Goal: Task Accomplishment & Management: Manage account settings

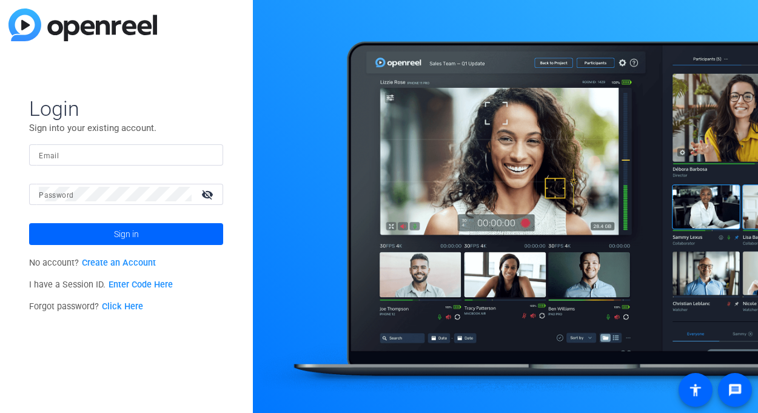
click at [70, 156] on input "Email" at bounding box center [126, 154] width 175 height 15
type input "[EMAIL_ADDRESS][DOMAIN_NAME]"
click at [146, 238] on span at bounding box center [126, 234] width 194 height 29
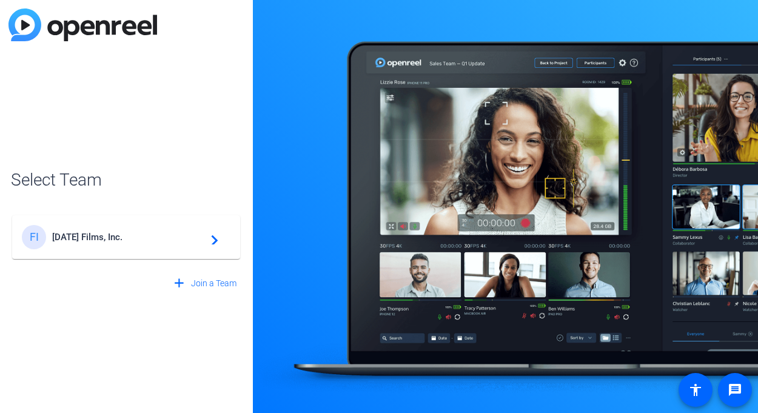
click at [215, 240] on mat-icon "navigate_next" at bounding box center [211, 237] width 15 height 15
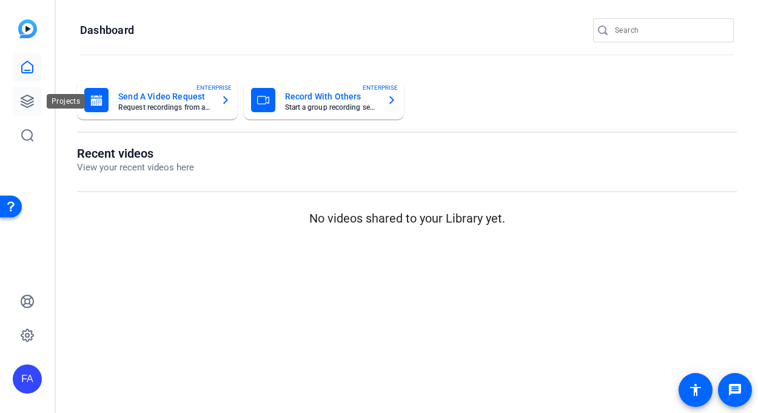
click at [27, 102] on icon at bounding box center [27, 101] width 15 height 15
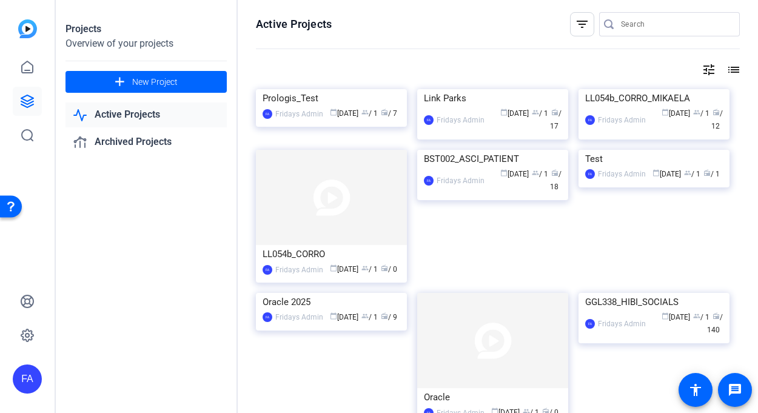
scroll to position [2, 0]
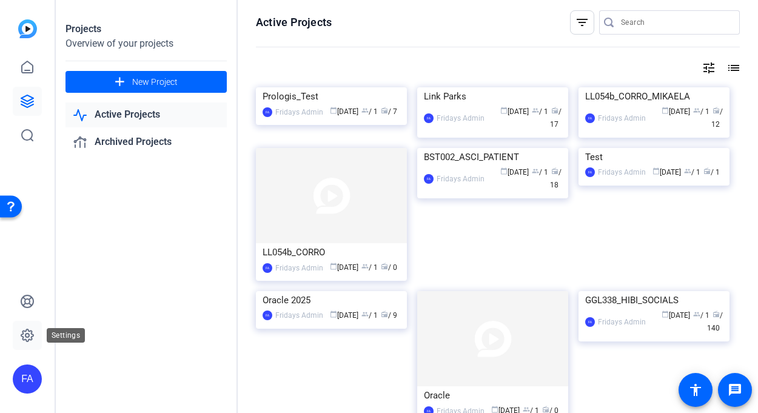
click at [28, 335] on icon at bounding box center [27, 335] width 15 height 15
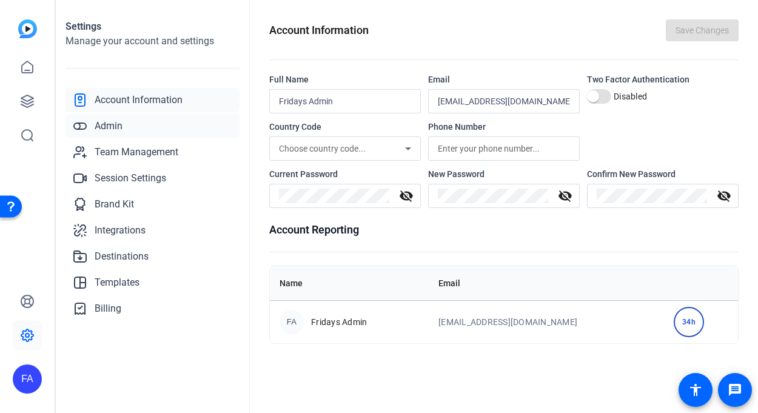
click at [110, 119] on span "Admin" at bounding box center [109, 126] width 28 height 15
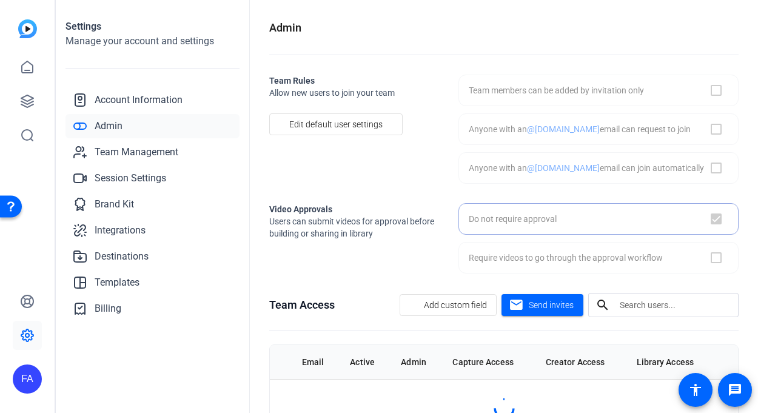
checkbox input "true"
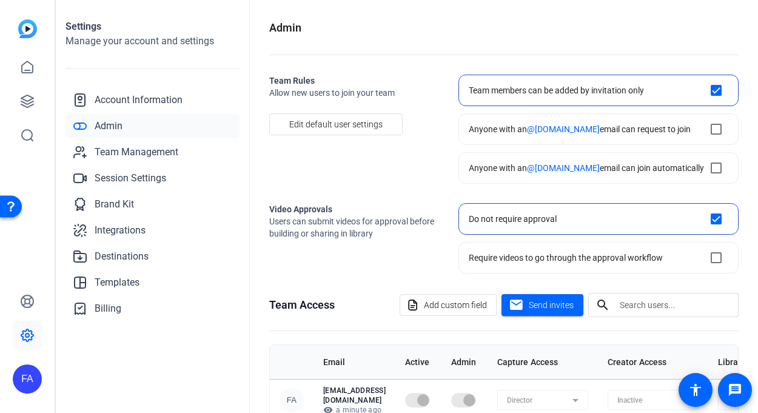
scroll to position [1, 0]
click at [115, 100] on span "Account Information" at bounding box center [139, 100] width 88 height 15
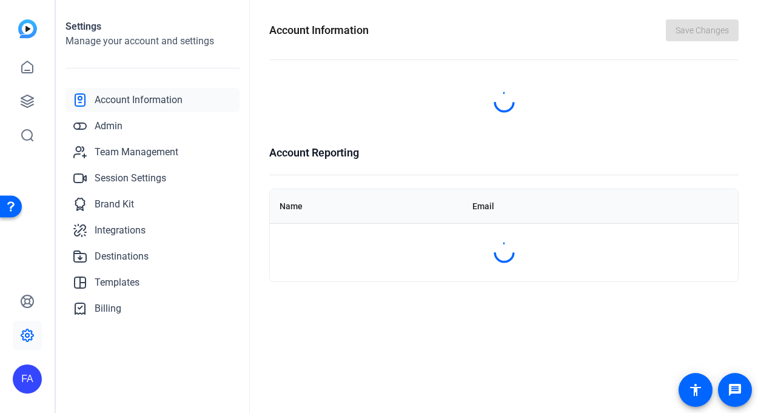
scroll to position [0, 0]
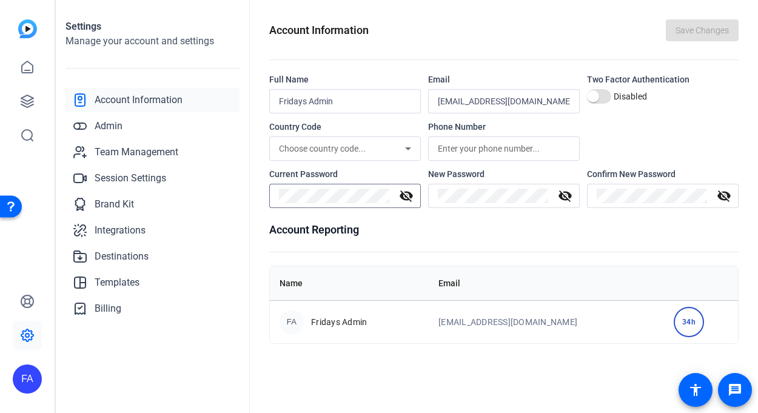
click at [400, 196] on mat-icon "visibility_off" at bounding box center [406, 196] width 29 height 15
click at [383, 230] on h1 "Account Reporting" at bounding box center [503, 229] width 469 height 17
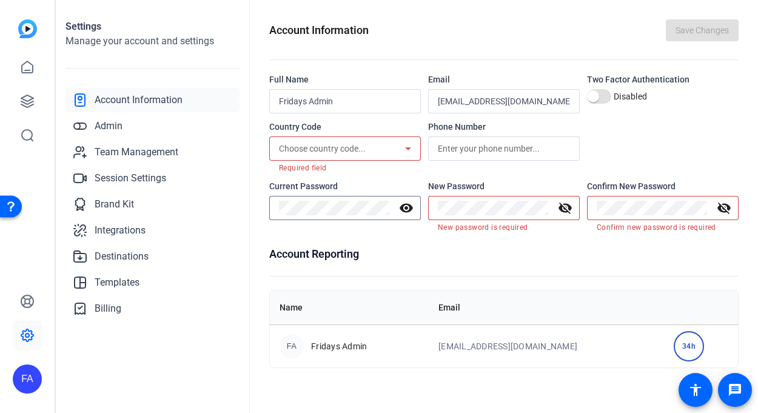
click at [275, 210] on div "visibility" at bounding box center [345, 208] width 152 height 24
click at [422, 250] on h1 "Account Reporting" at bounding box center [503, 254] width 469 height 17
click at [418, 250] on h1 "Account Reporting" at bounding box center [503, 254] width 469 height 17
click at [32, 102] on icon at bounding box center [27, 101] width 15 height 15
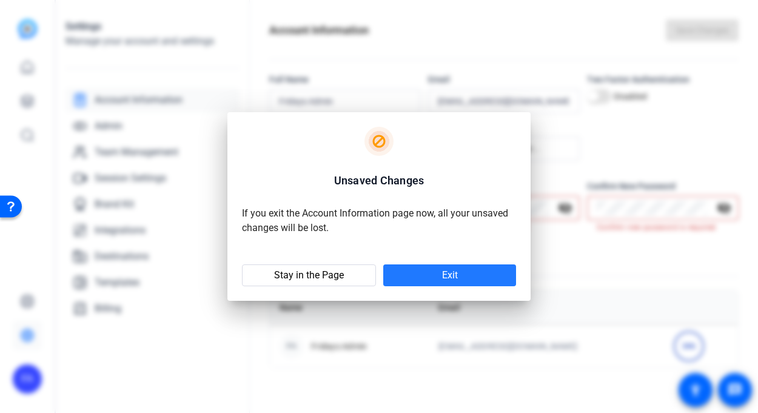
click at [411, 279] on span at bounding box center [449, 275] width 133 height 29
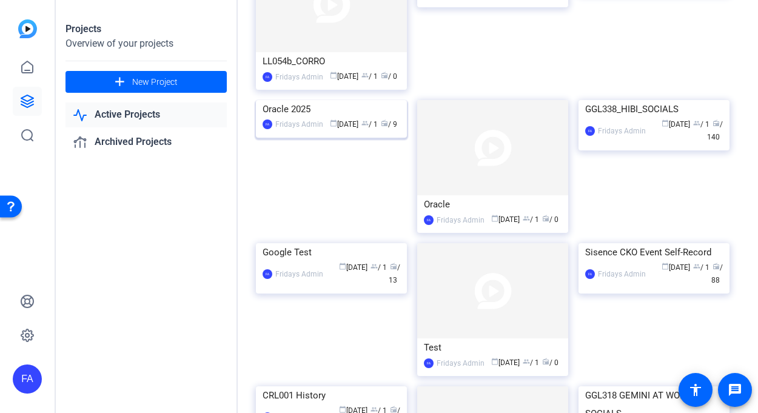
scroll to position [242, 0]
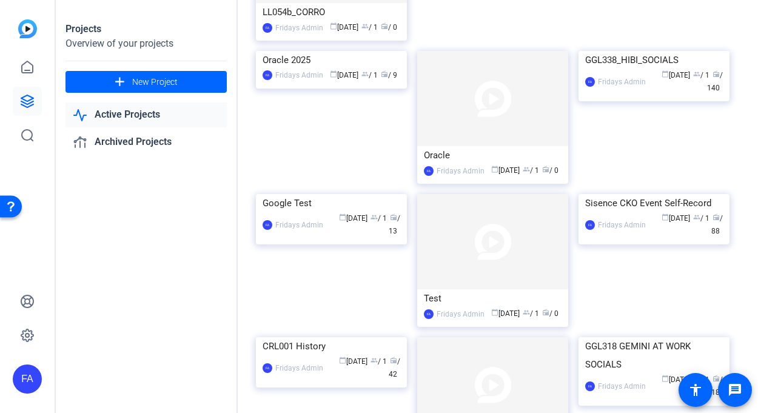
click at [618, 69] on div "GGL338_HIBI_SOCIALS" at bounding box center [654, 60] width 138 height 18
